Goal: Information Seeking & Learning: Learn about a topic

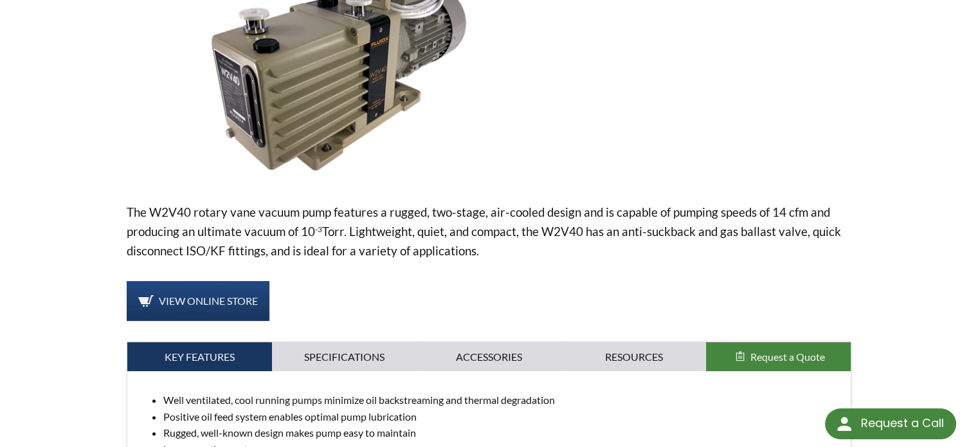
scroll to position [388, 0]
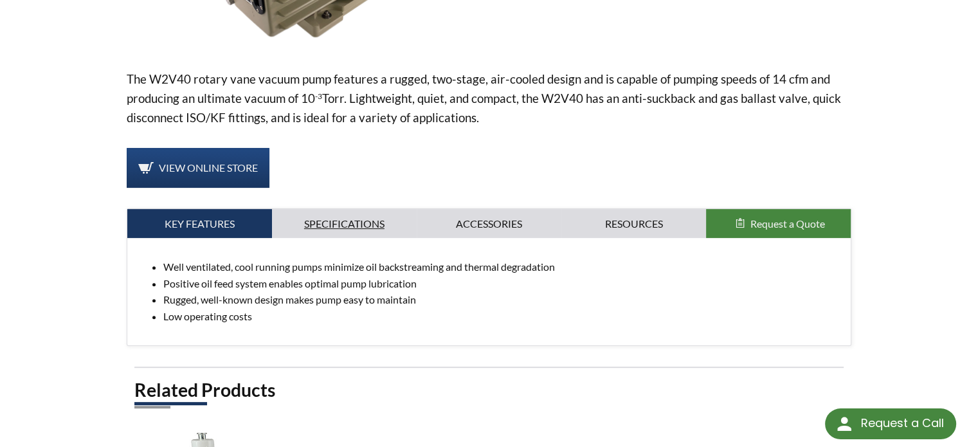
click at [374, 223] on link "Specifications" at bounding box center [344, 224] width 145 height 30
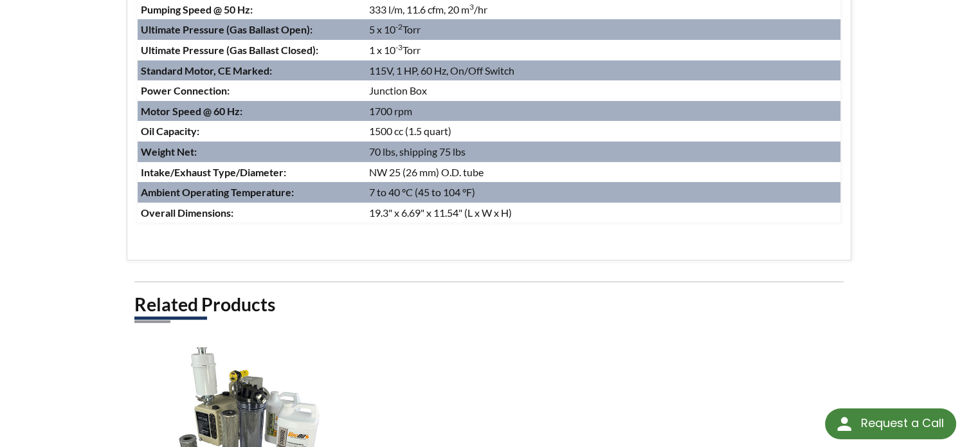
scroll to position [918, 0]
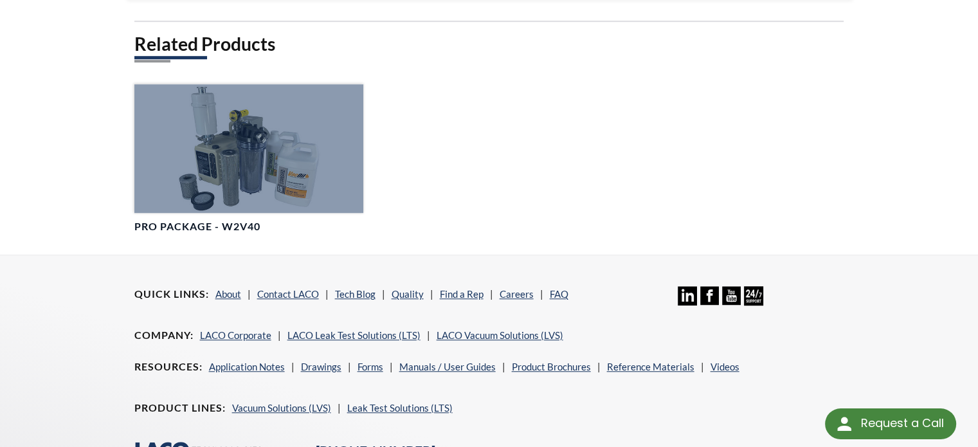
click at [276, 185] on div at bounding box center [248, 148] width 229 height 129
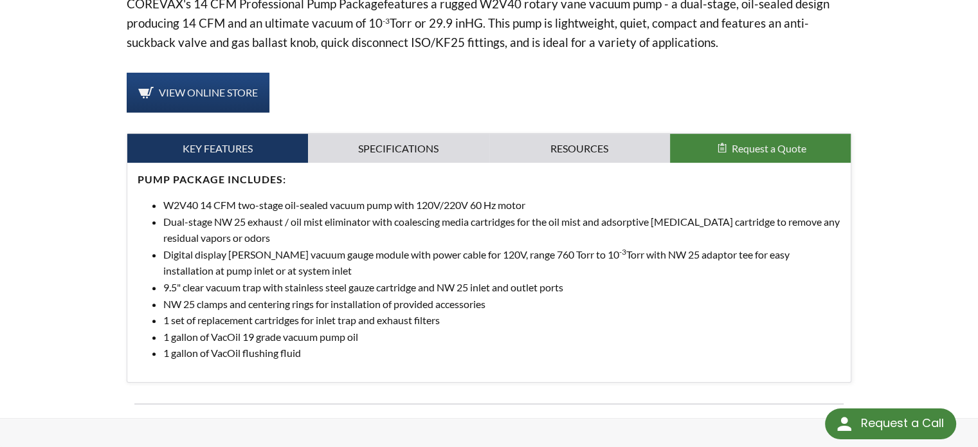
scroll to position [464, 0]
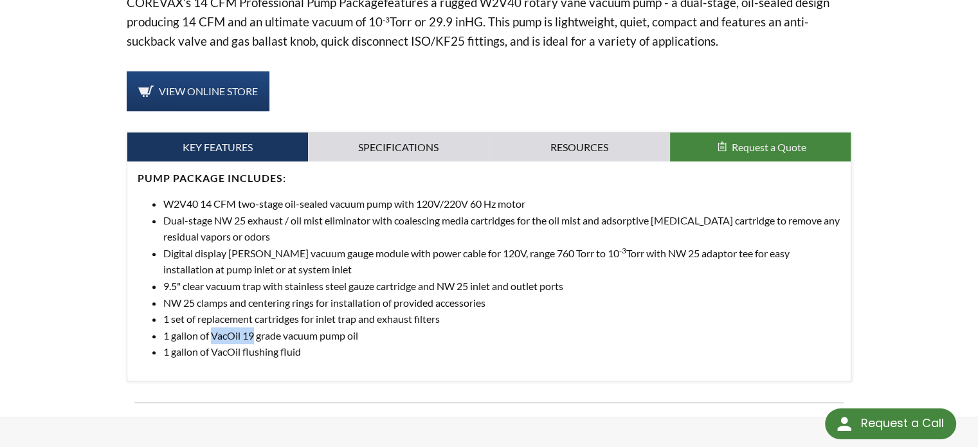
drag, startPoint x: 253, startPoint y: 332, endPoint x: 213, endPoint y: 334, distance: 39.9
click at [213, 334] on li "1 gallon of VacOil 19 grade vacuum pump oil" at bounding box center [502, 335] width 678 height 17
copy li "VacOil 19"
